Goal: Task Accomplishment & Management: Manage account settings

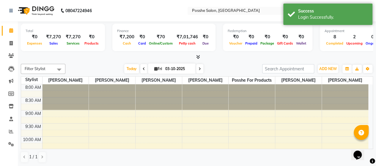
click at [217, 69] on div "[DATE] [DATE]" at bounding box center [163, 68] width 191 height 9
click at [216, 26] on div "Total ₹0 Expenses ₹7,270 Sales ₹7,270 Services ₹0 Products Finance ₹7,200 Cash …" at bounding box center [197, 38] width 352 height 29
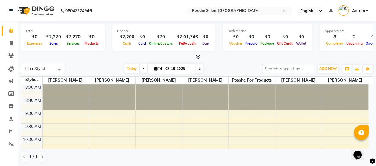
click at [355, 9] on span "Admin" at bounding box center [357, 11] width 13 height 6
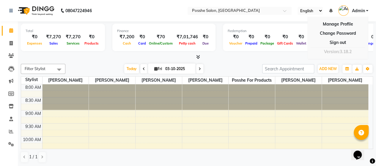
click at [280, 61] on div "Filter Stylist Select All [PERSON_NAME] [PERSON_NAME] [PERSON_NAME] Posshe for …" at bounding box center [197, 113] width 352 height 104
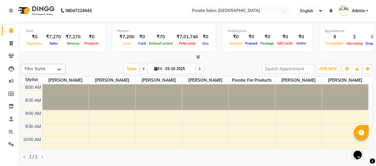
click at [280, 61] on div "Filter Stylist Select All [PERSON_NAME] [PERSON_NAME] [PERSON_NAME] Posshe for …" at bounding box center [197, 113] width 352 height 104
click at [363, 10] on span "Admin" at bounding box center [357, 11] width 13 height 6
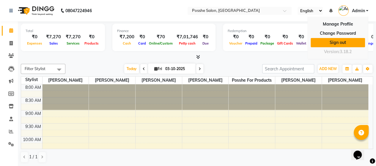
click at [338, 42] on link "Sign out" at bounding box center [337, 42] width 54 height 9
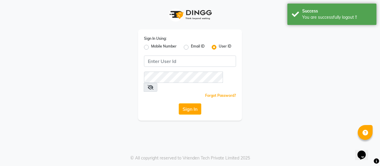
click at [151, 47] on label "Mobile Number" at bounding box center [164, 47] width 26 height 7
click at [151, 47] on input "Mobile Number" at bounding box center [153, 46] width 4 height 4
radio input "true"
radio input "false"
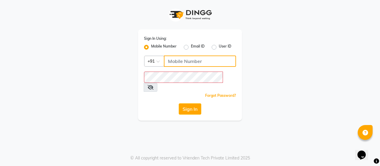
click at [181, 66] on input "Username" at bounding box center [200, 61] width 72 height 11
click at [181, 92] on div "Forgot Password?" at bounding box center [190, 95] width 92 height 6
click at [157, 92] on div "Forgot Password?" at bounding box center [190, 95] width 92 height 6
click at [159, 47] on label "Mobile Number" at bounding box center [164, 47] width 26 height 7
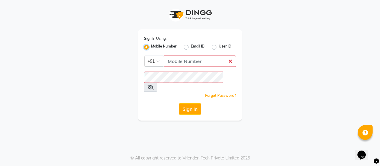
click at [155, 47] on input "Mobile Number" at bounding box center [153, 46] width 4 height 4
click at [274, 29] on div "Sign In Using: Mobile Number Email ID User ID Country Code × +91 Remember me Fo…" at bounding box center [190, 60] width 338 height 121
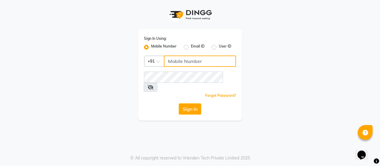
click at [179, 58] on input "Username" at bounding box center [200, 61] width 72 height 11
